Goal: Task Accomplishment & Management: Use online tool/utility

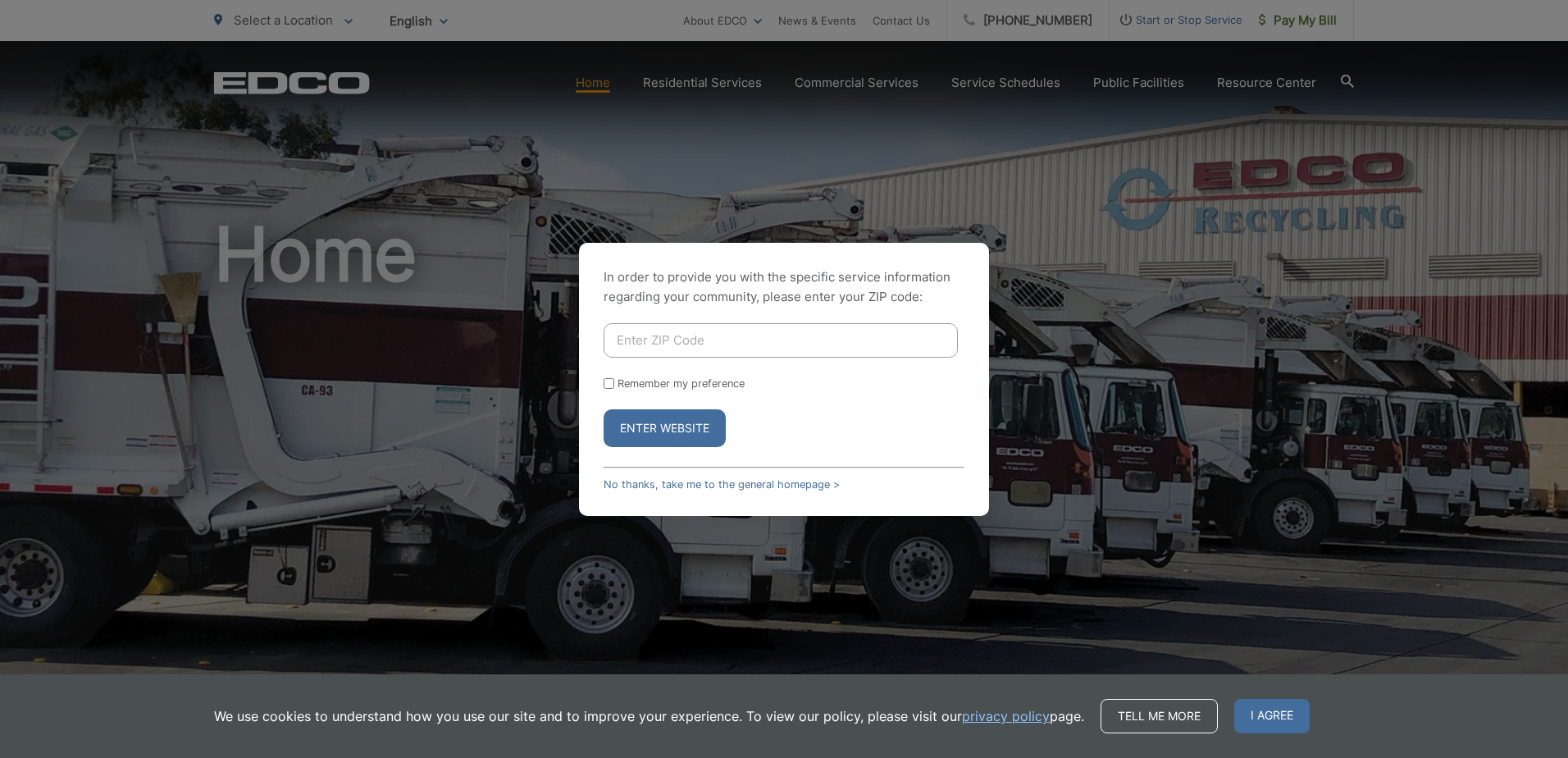
click at [655, 347] on input "Enter ZIP Code" at bounding box center [781, 340] width 354 height 34
type input "92083"
click at [650, 433] on button "Enter Website" at bounding box center [664, 428] width 122 height 38
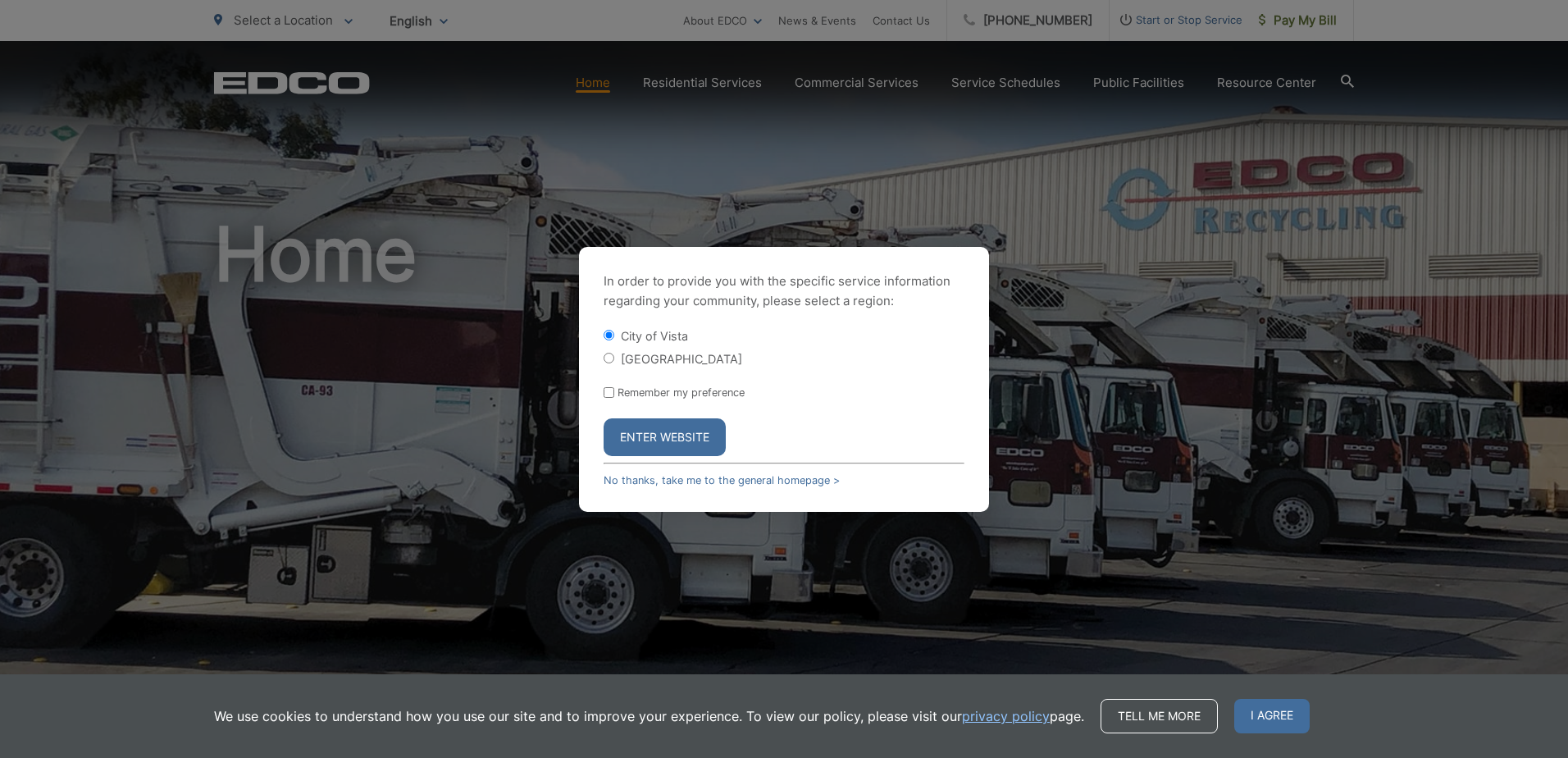
click at [685, 441] on button "Enter Website" at bounding box center [664, 436] width 122 height 38
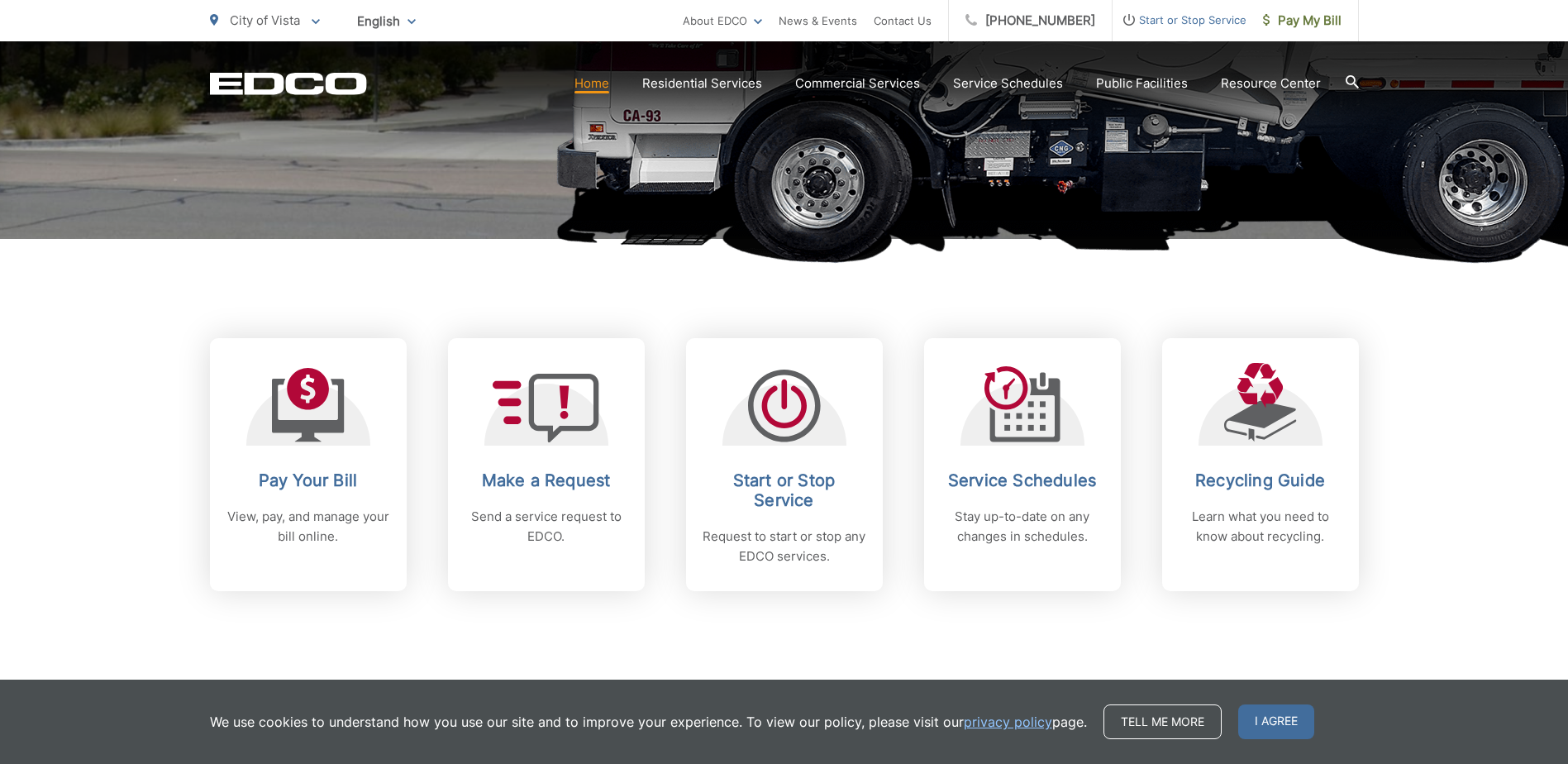
scroll to position [495, 0]
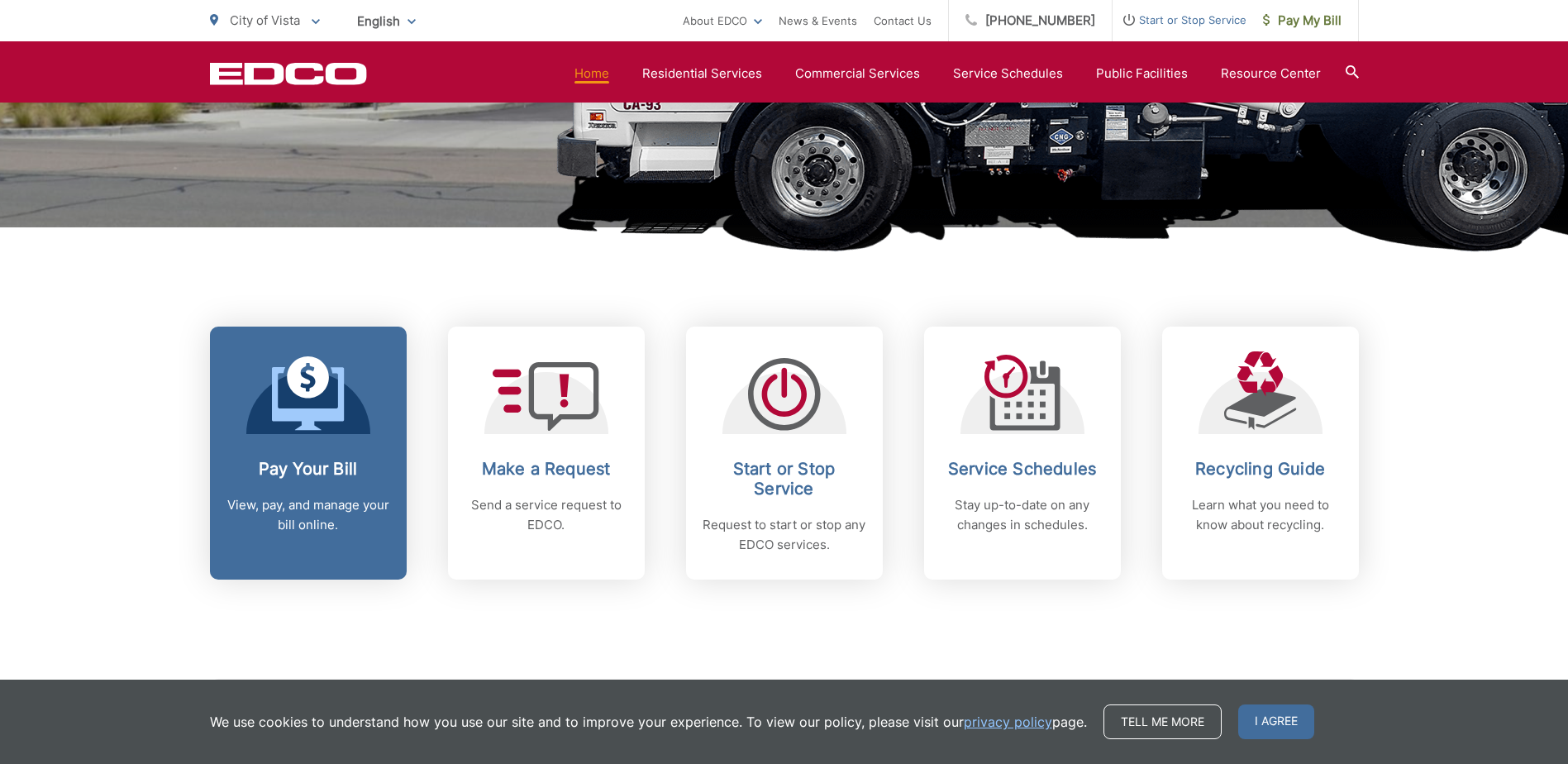
drag, startPoint x: 519, startPoint y: 527, endPoint x: 281, endPoint y: 506, distance: 238.9
click at [281, 506] on p "View, pay, and manage your bill online." at bounding box center [307, 515] width 163 height 40
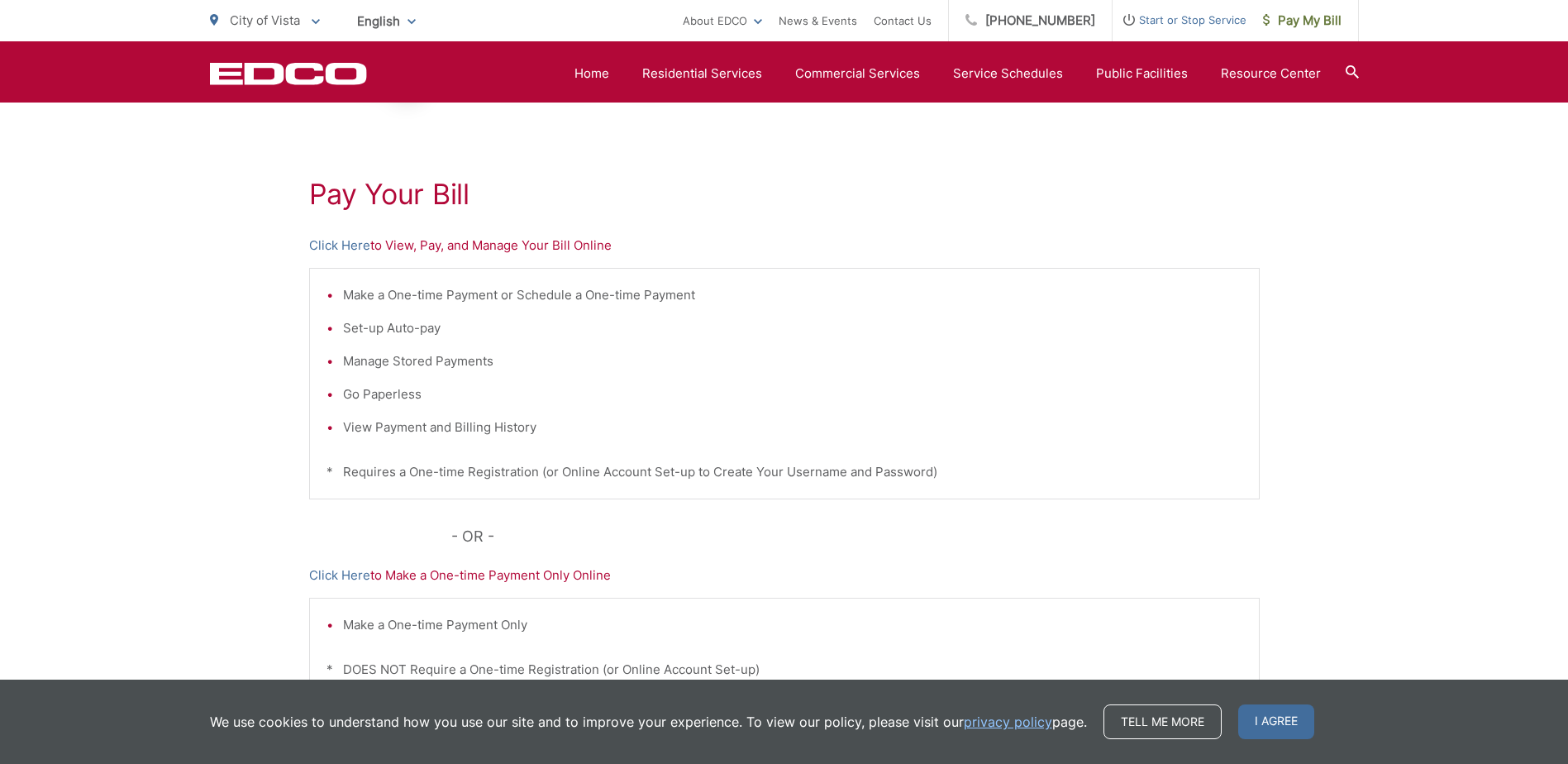
scroll to position [246, 0]
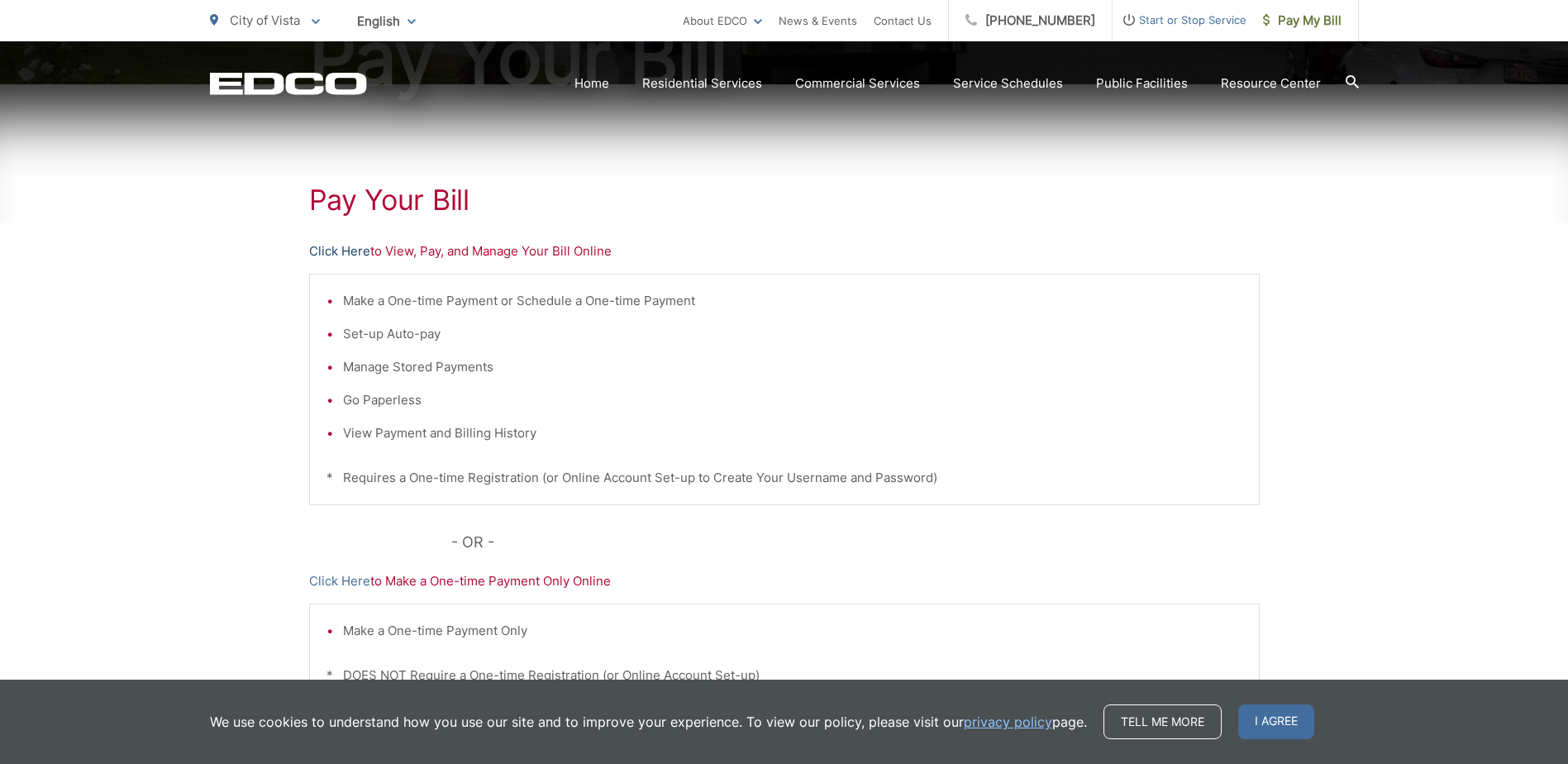
click at [325, 251] on link "Click Here" at bounding box center [339, 251] width 61 height 19
